Goal: Navigation & Orientation: Find specific page/section

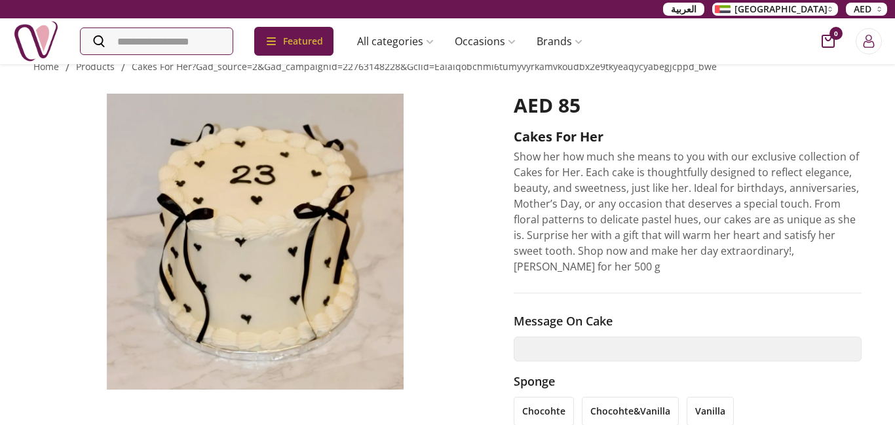
scroll to position [26, 0]
click at [318, 181] on img at bounding box center [254, 242] width 443 height 296
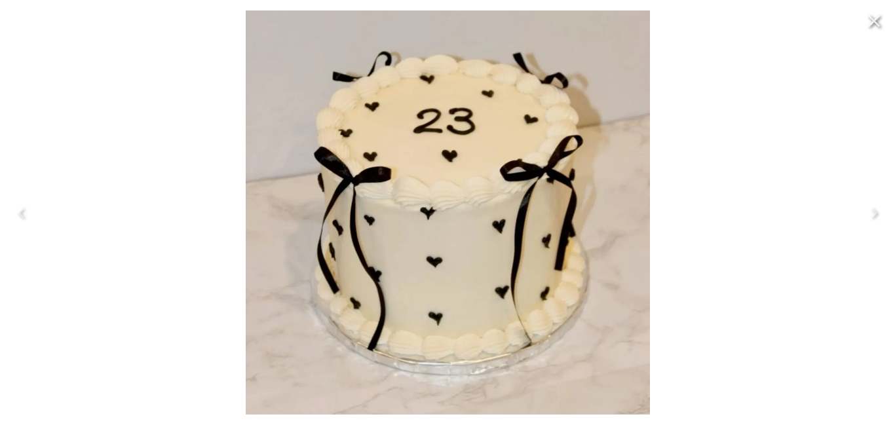
click at [435, 320] on img at bounding box center [448, 212] width 404 height 404
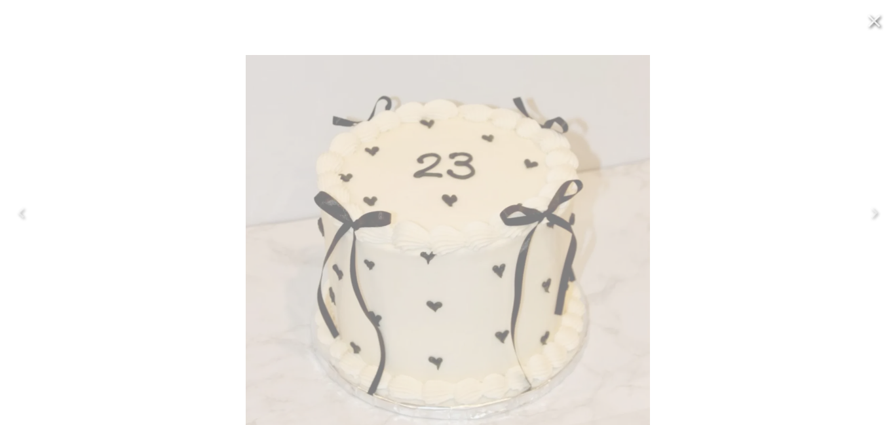
drag, startPoint x: 435, startPoint y: 320, endPoint x: 449, endPoint y: 261, distance: 60.7
click at [449, 261] on img at bounding box center [448, 257] width 404 height 404
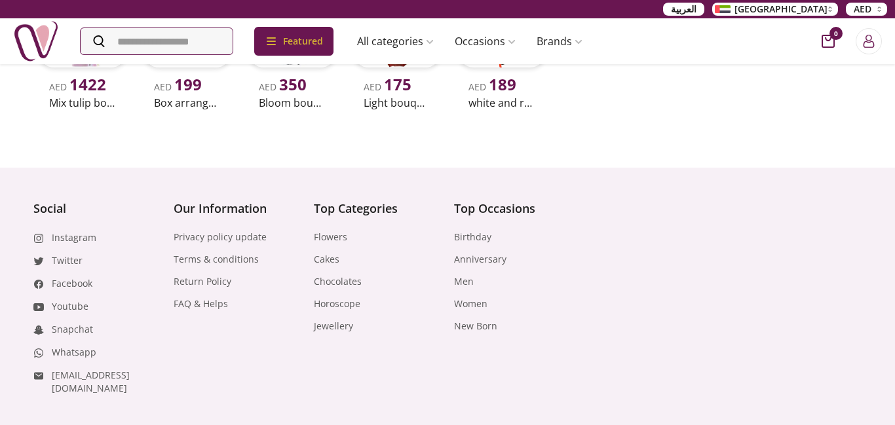
scroll to position [810, 0]
click at [481, 238] on link "Birthday" at bounding box center [472, 238] width 37 height 13
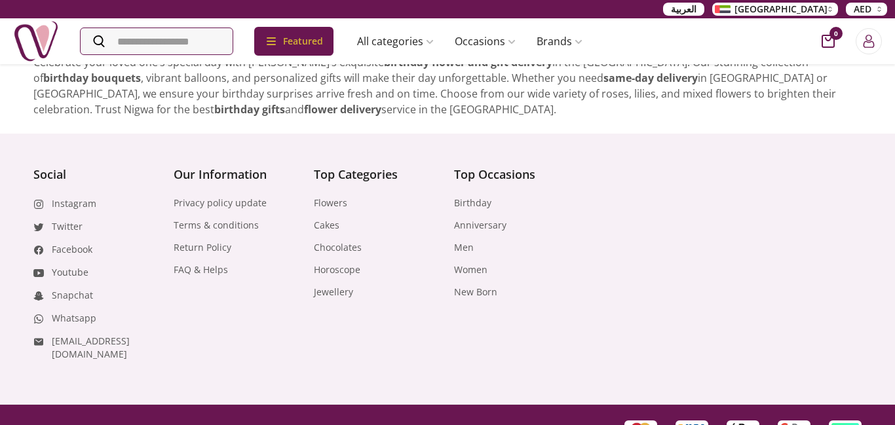
scroll to position [1073, 0]
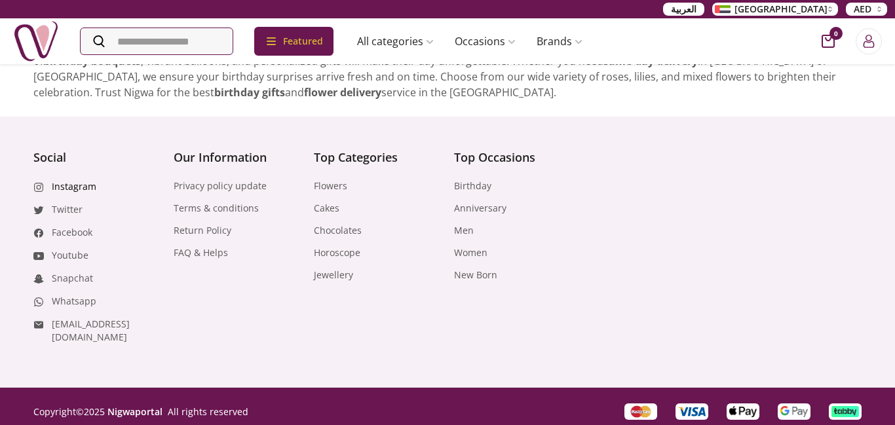
click at [84, 189] on link "Instagram" at bounding box center [74, 186] width 45 height 13
